Goal: Information Seeking & Learning: Understand process/instructions

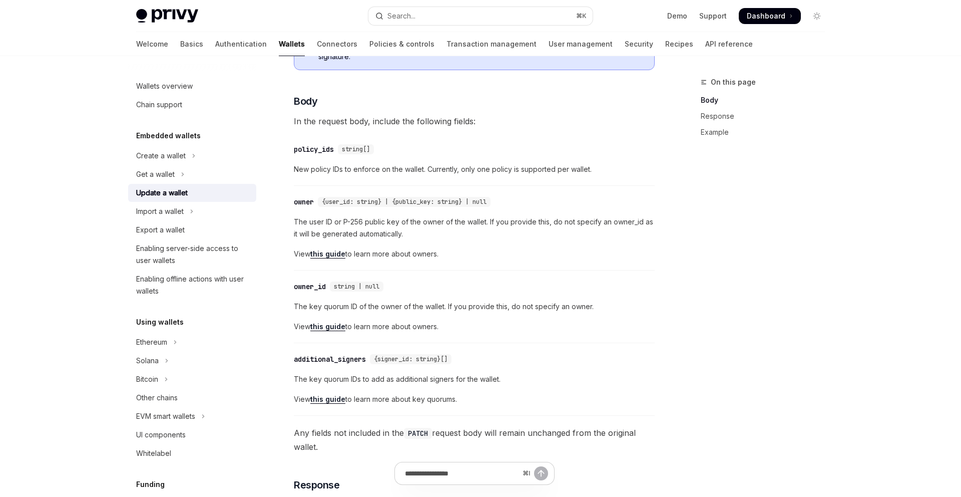
scroll to position [304, 0]
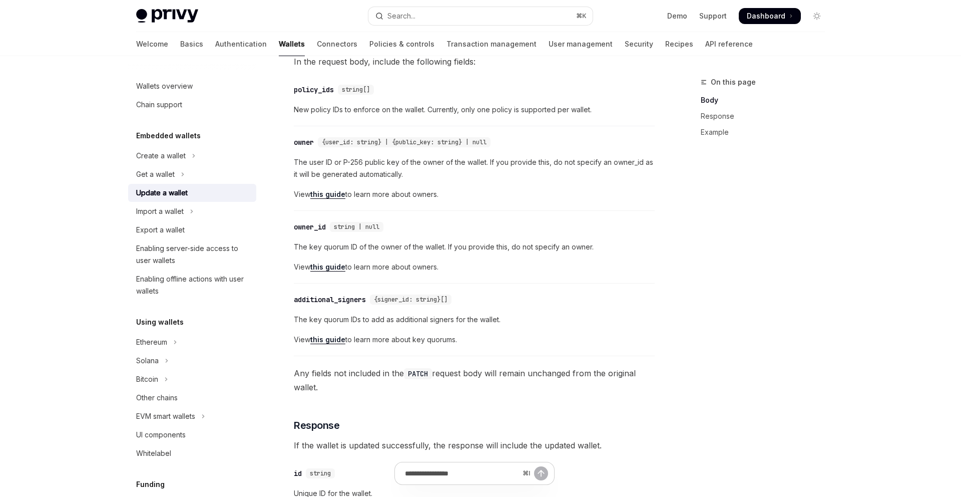
scroll to position [312, 0]
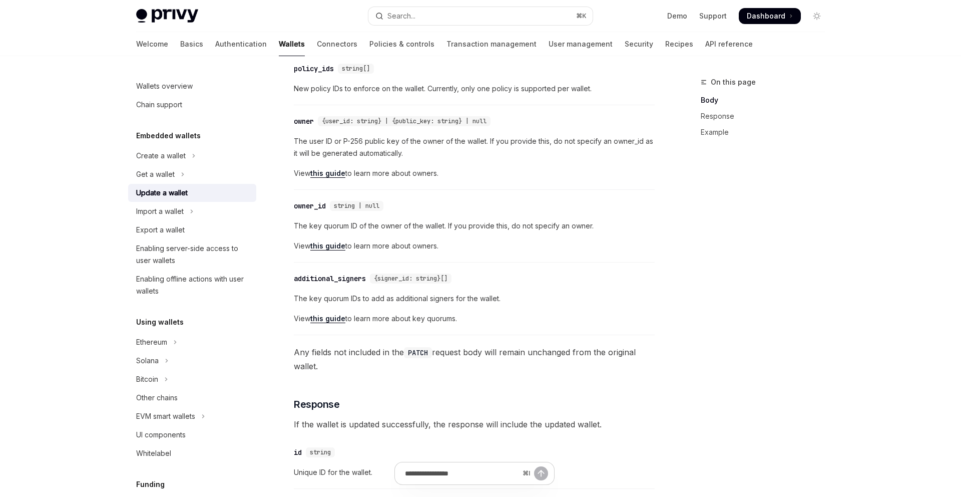
click at [398, 275] on span "{signer_id: string}[]" at bounding box center [411, 278] width 74 height 8
click at [397, 277] on span "{signer_id: string}[]" at bounding box center [411, 278] width 74 height 8
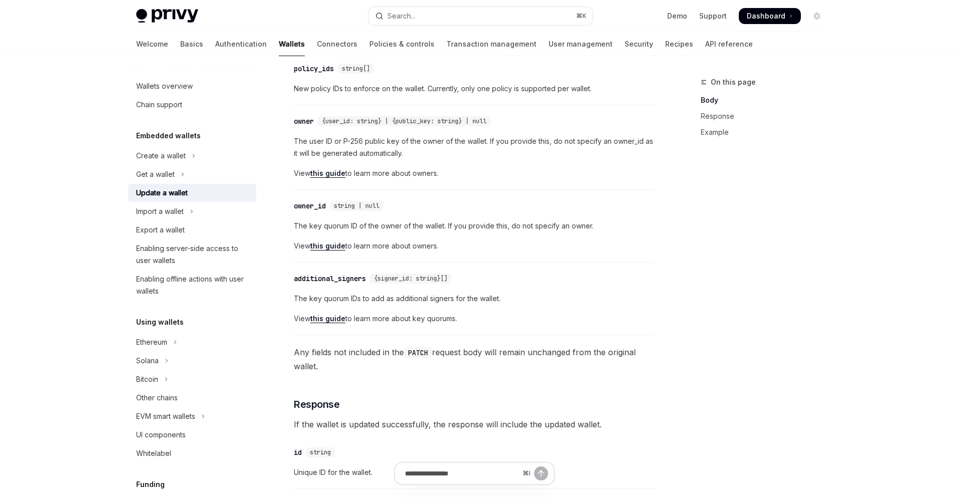
click at [397, 277] on span "{signer_id: string}[]" at bounding box center [411, 278] width 74 height 8
